Goal: Navigation & Orientation: Find specific page/section

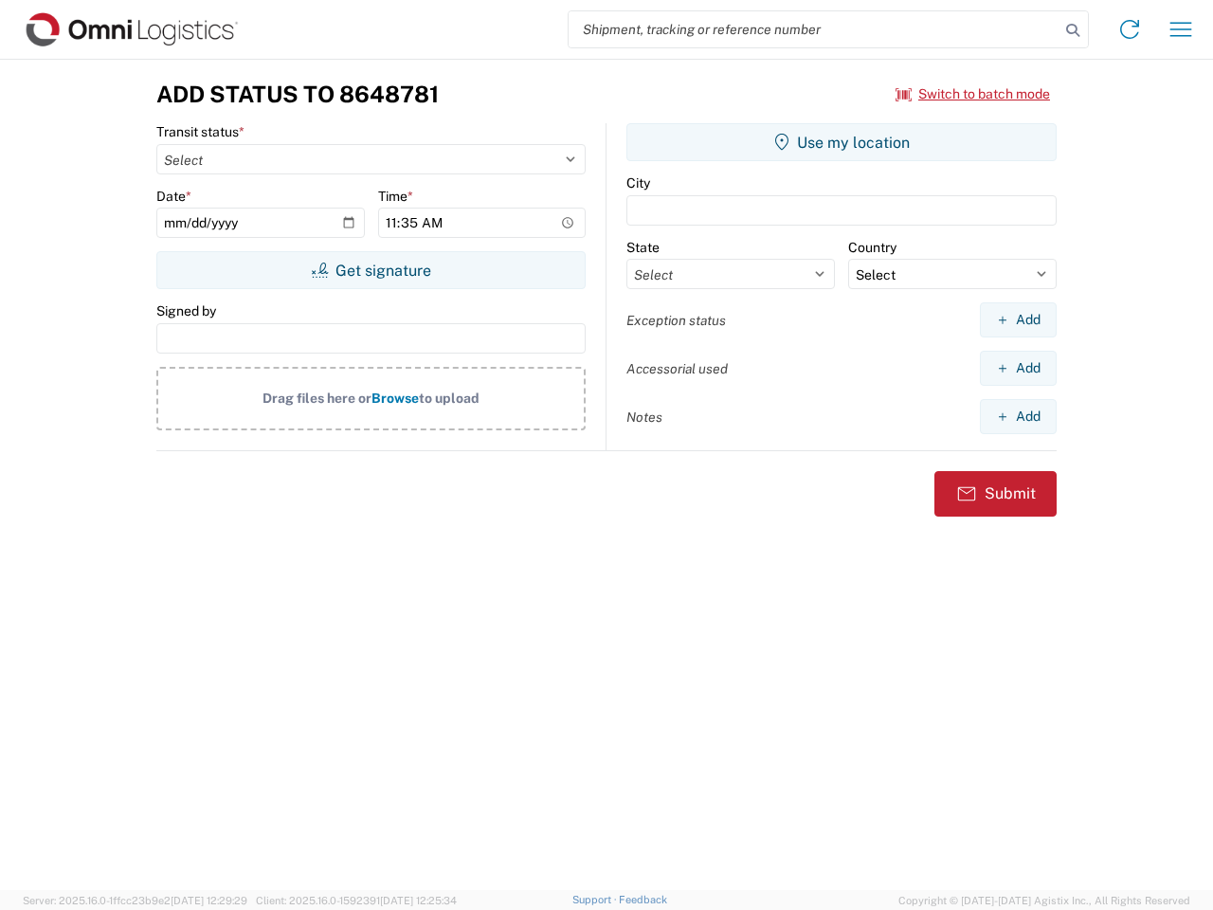
click at [814, 29] on input "search" at bounding box center [814, 29] width 491 height 36
click at [1073, 30] on icon at bounding box center [1073, 30] width 27 height 27
click at [1130, 29] on icon at bounding box center [1130, 29] width 30 height 30
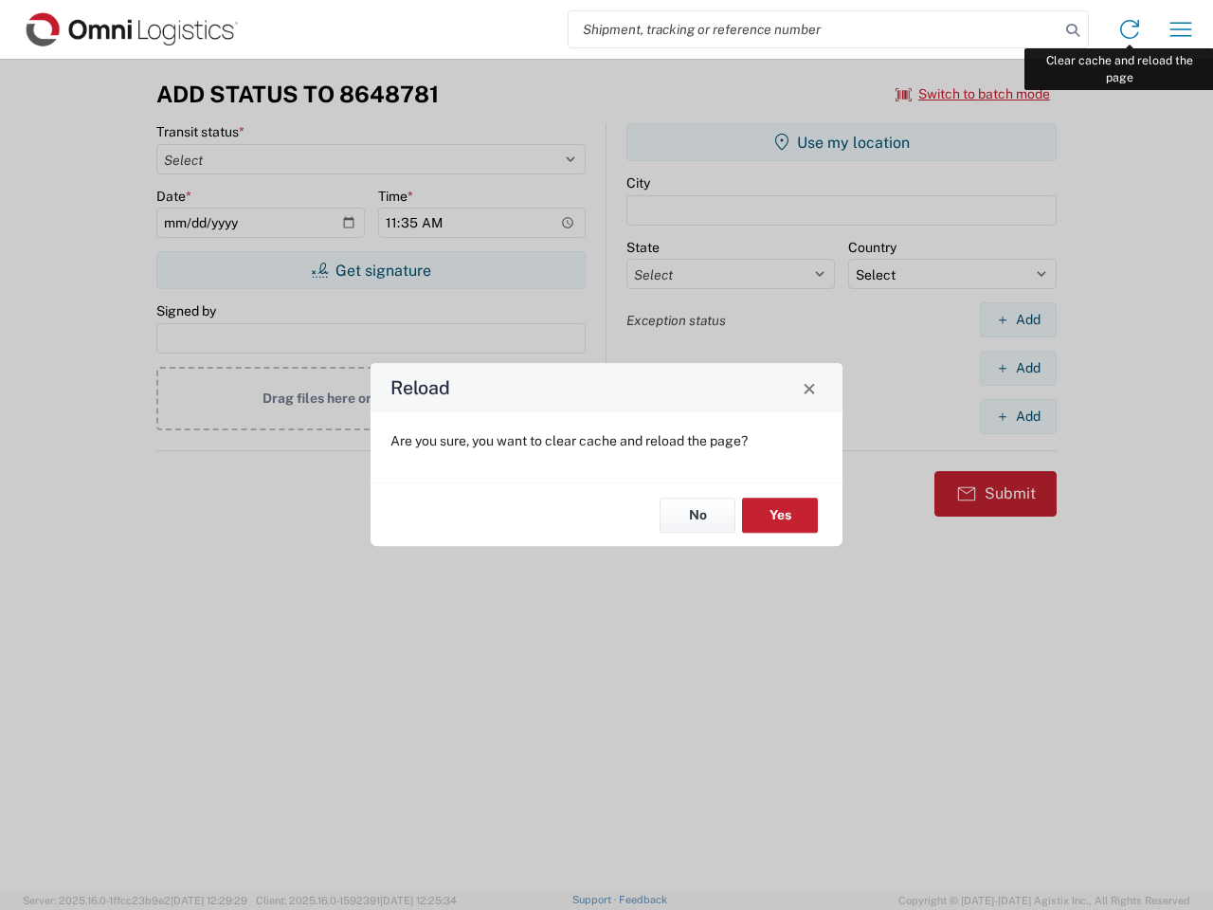
click at [1181, 29] on div "Reload Are you sure, you want to clear cache and reload the page? No Yes" at bounding box center [606, 455] width 1213 height 910
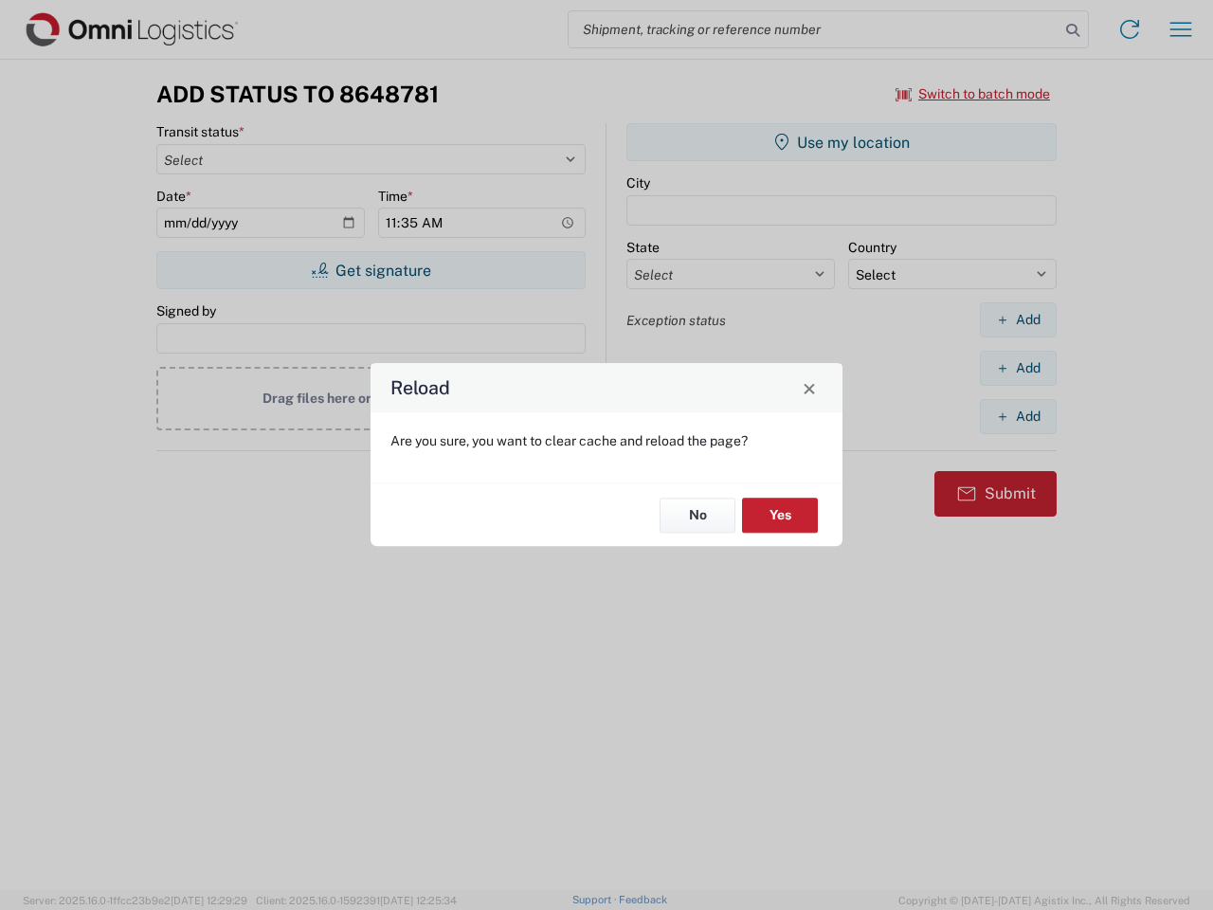
click at [974, 94] on div "Reload Are you sure, you want to clear cache and reload the page? No Yes" at bounding box center [606, 455] width 1213 height 910
click at [371, 270] on div "Reload Are you sure, you want to clear cache and reload the page? No Yes" at bounding box center [606, 455] width 1213 height 910
click at [842, 142] on div "Reload Are you sure, you want to clear cache and reload the page? No Yes" at bounding box center [606, 455] width 1213 height 910
click at [1018, 319] on div "Reload Are you sure, you want to clear cache and reload the page? No Yes" at bounding box center [606, 455] width 1213 height 910
click at [1018, 368] on div "Reload Are you sure, you want to clear cache and reload the page? No Yes" at bounding box center [606, 455] width 1213 height 910
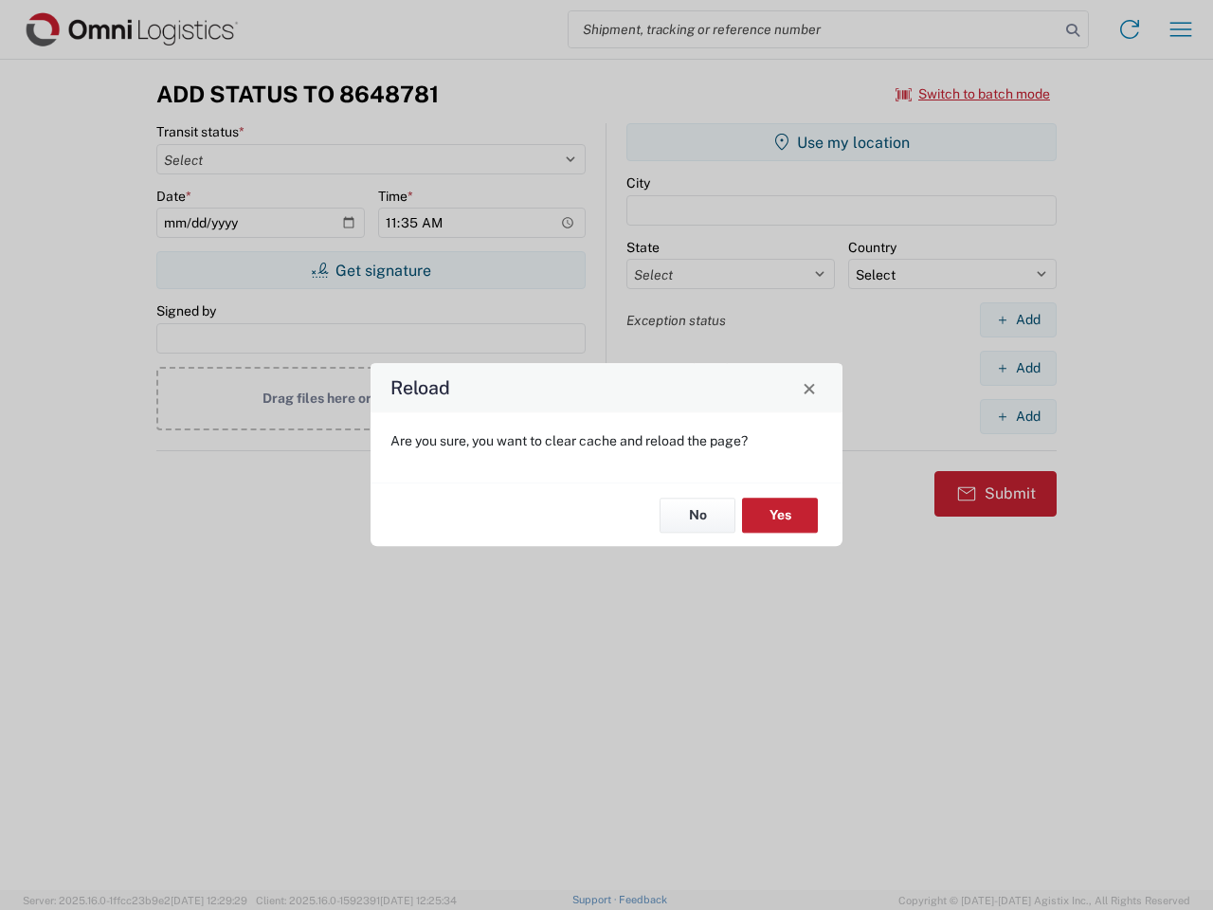
click at [1018, 416] on div "Reload Are you sure, you want to clear cache and reload the page? No Yes" at bounding box center [606, 455] width 1213 height 910
